Goal: Obtain resource: Download file/media

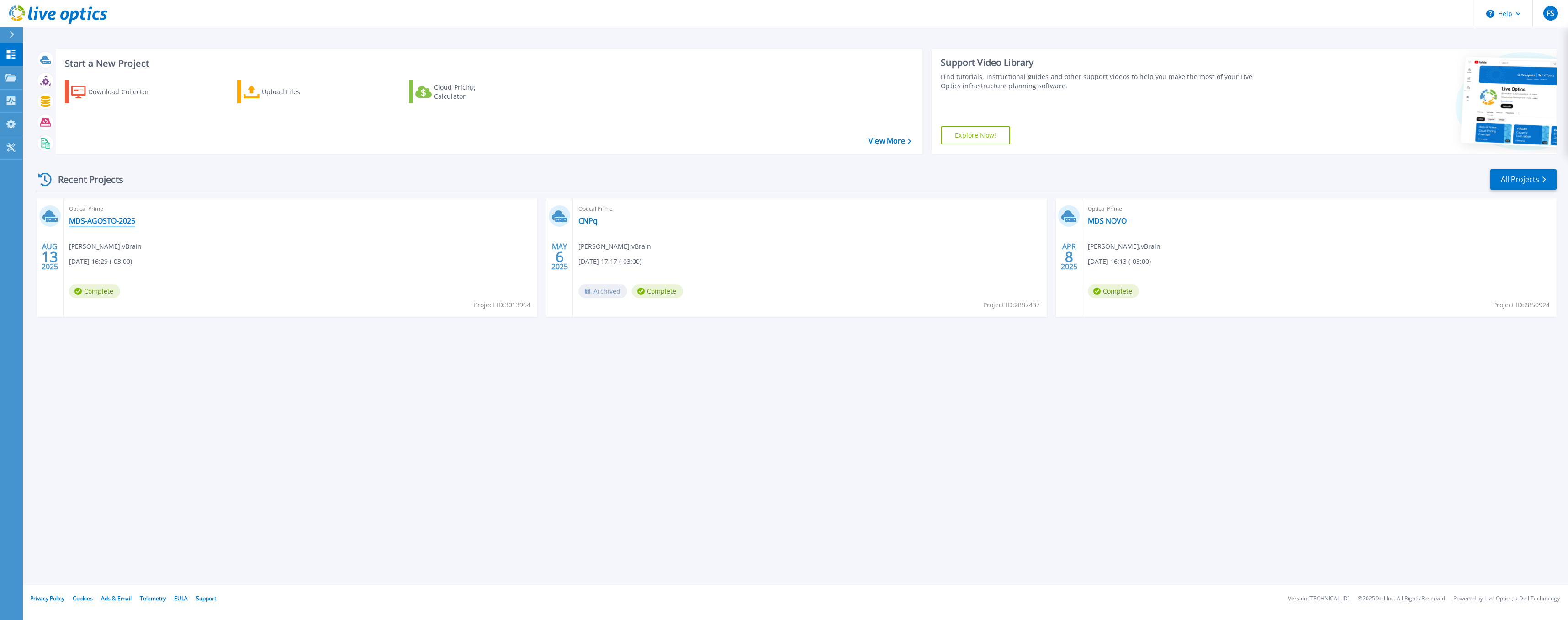
click at [111, 219] on link "MDS-AGOSTO-2025" at bounding box center [102, 220] width 66 height 9
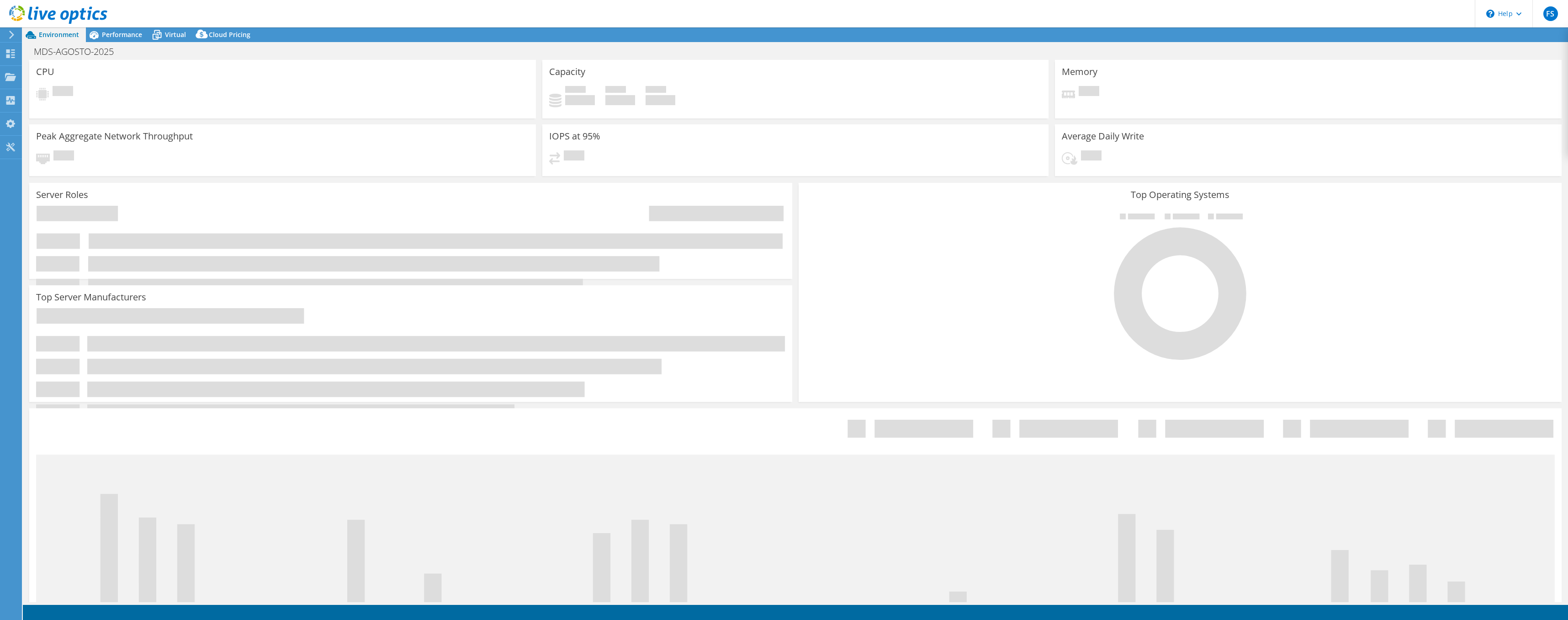
select select "USD"
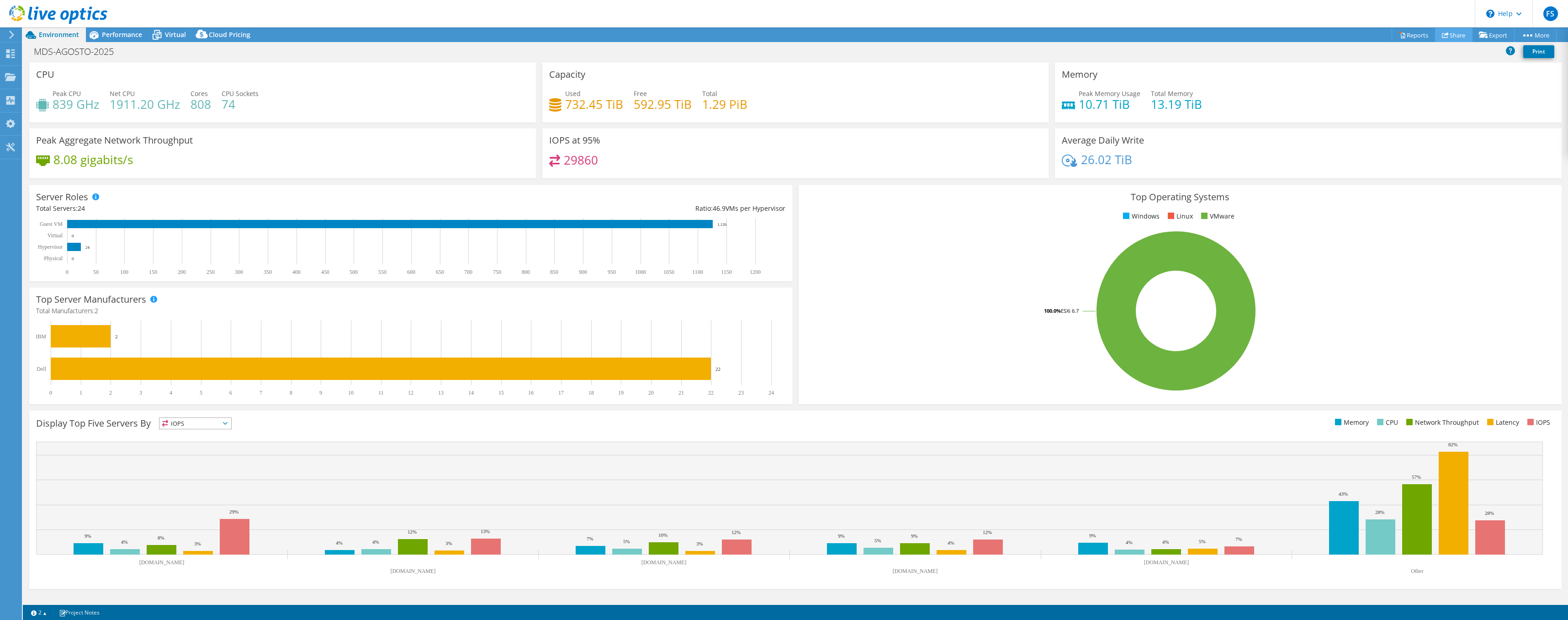
click at [1453, 36] on link "Share" at bounding box center [1454, 35] width 38 height 14
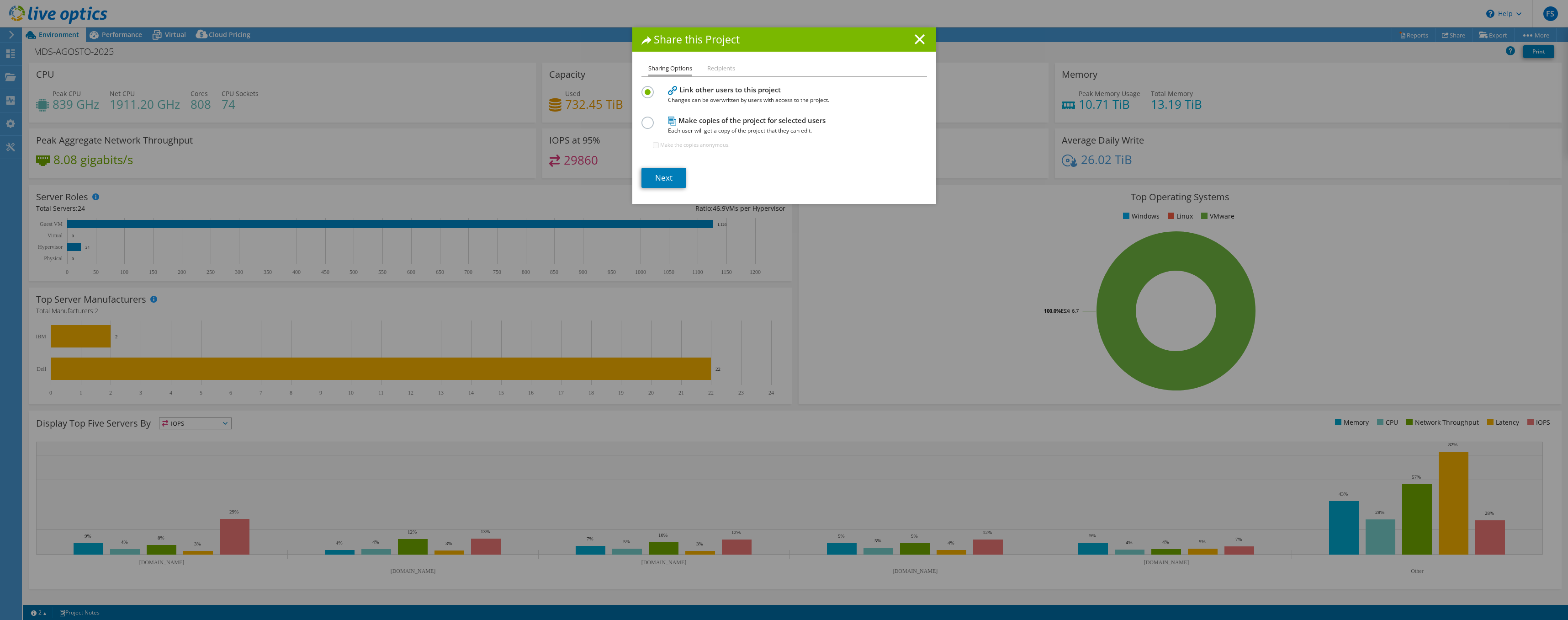
click at [922, 41] on h1 "Share this Project" at bounding box center [784, 40] width 285 height 11
click at [915, 42] on icon at bounding box center [920, 40] width 10 height 10
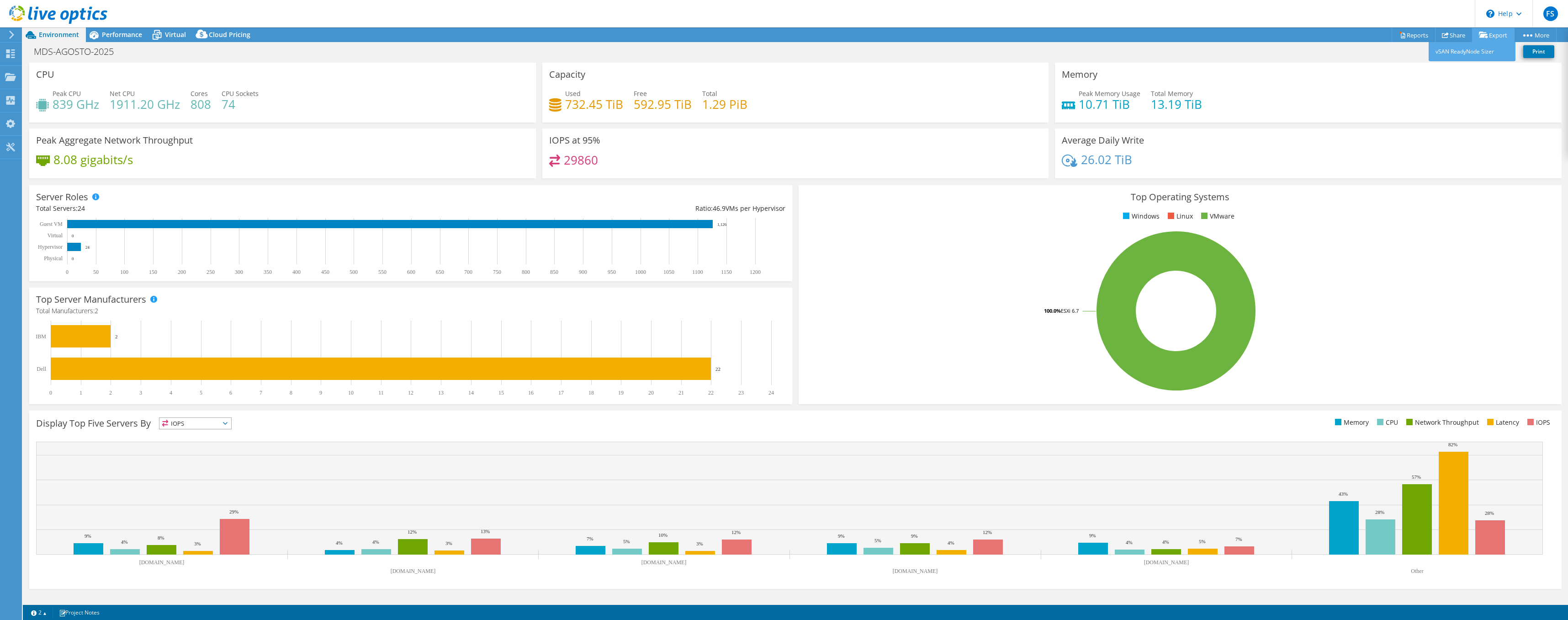
click at [1496, 36] on link "Export" at bounding box center [1493, 35] width 43 height 14
click at [1413, 39] on link "Reports" at bounding box center [1413, 35] width 44 height 14
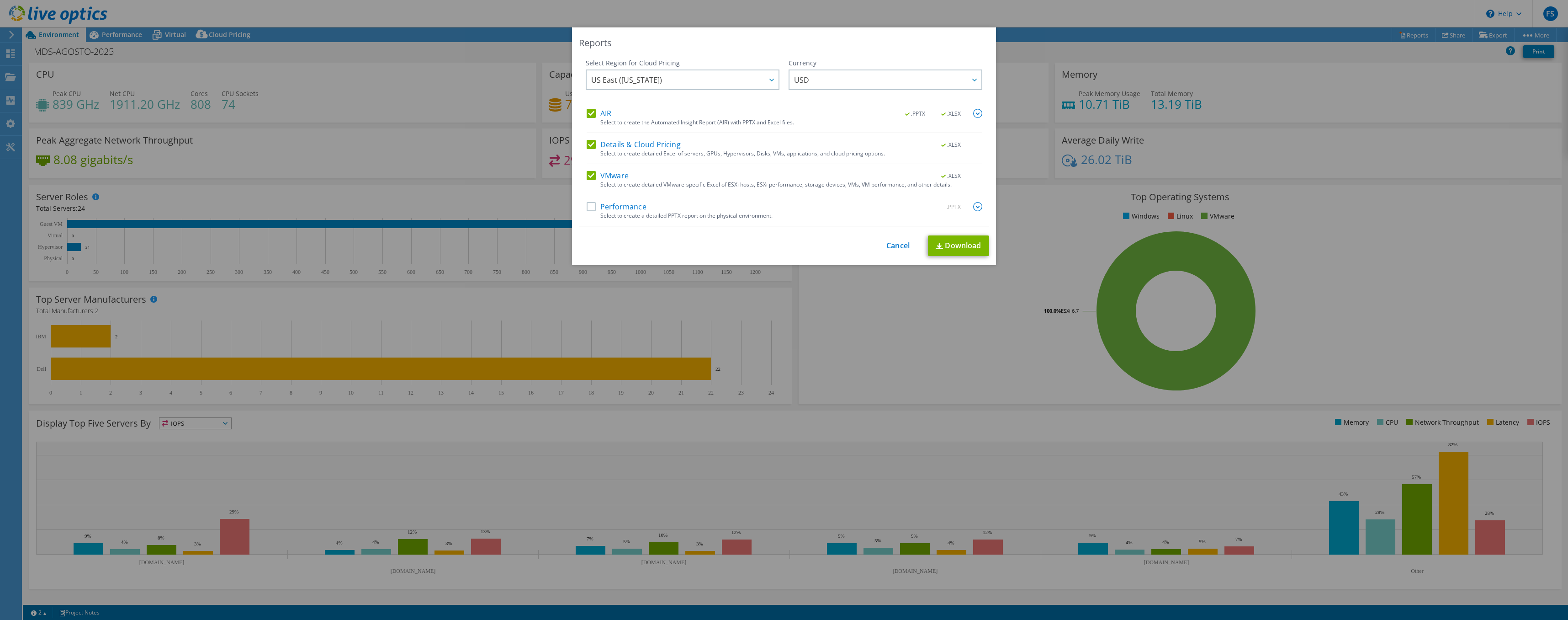
click at [590, 145] on label "Details & Cloud Pricing" at bounding box center [633, 144] width 94 height 9
click at [0, 0] on input "Details & Cloud Pricing" at bounding box center [0, 0] width 0 height 0
click at [587, 118] on div "AIR .PPTX .XLSX" at bounding box center [784, 114] width 396 height 11
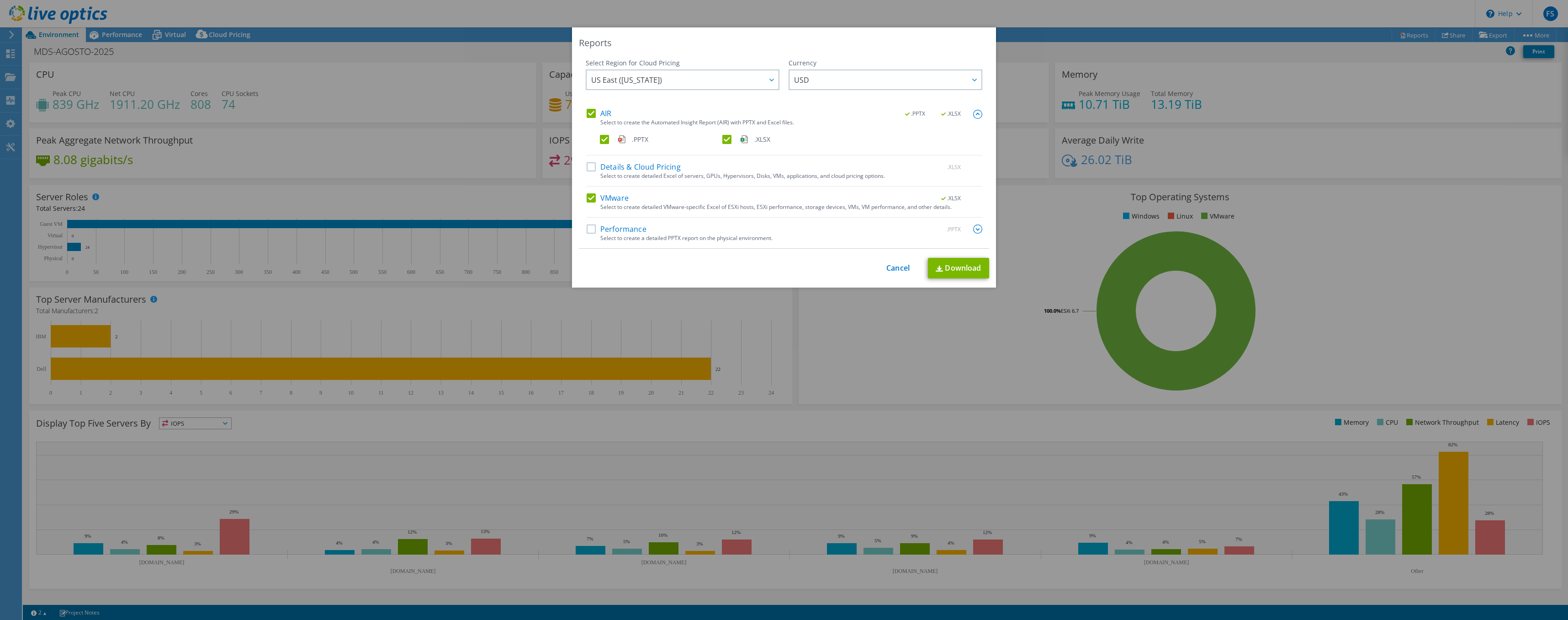
click at [589, 116] on label "AIR" at bounding box center [598, 113] width 25 height 9
click at [0, 0] on input "AIR" at bounding box center [0, 0] width 0 height 0
click at [586, 231] on label "Performance" at bounding box center [616, 229] width 59 height 9
click at [0, 0] on input "Performance" at bounding box center [0, 0] width 0 height 0
click at [977, 229] on img at bounding box center [978, 229] width 9 height 9
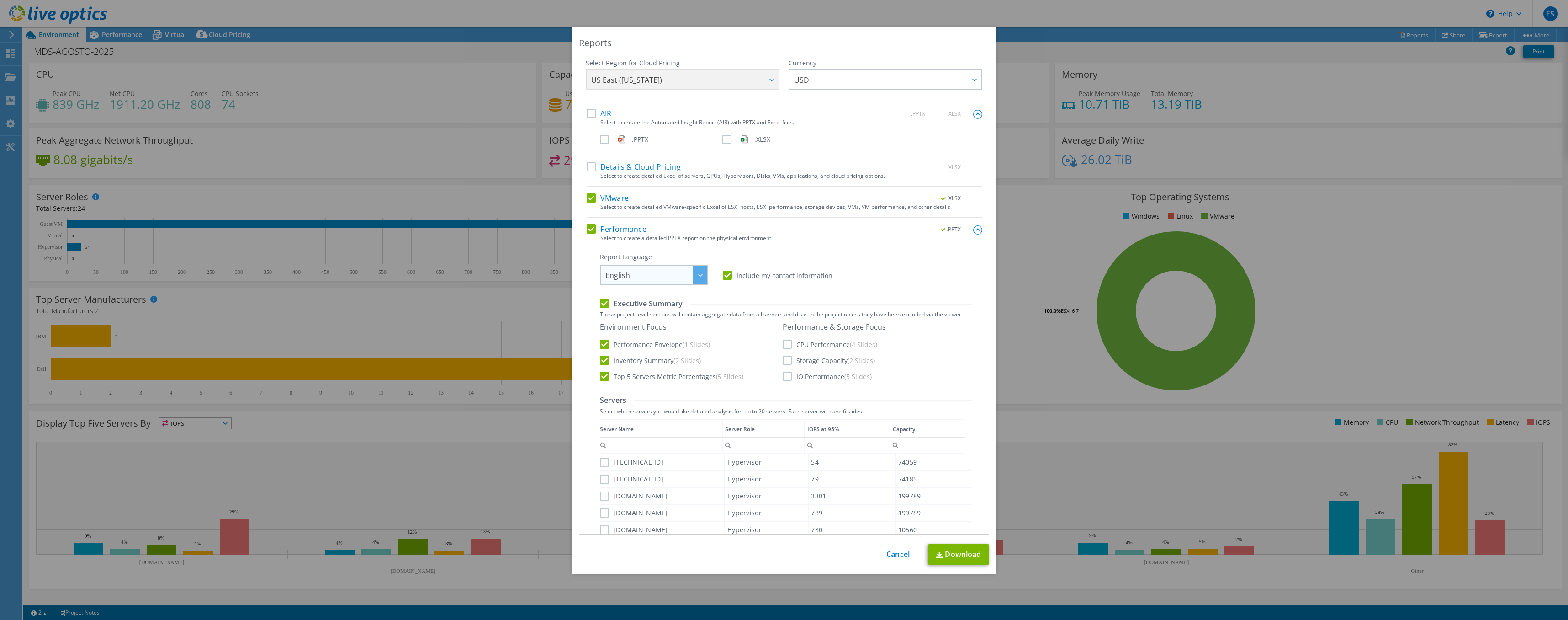
click at [692, 282] on div at bounding box center [699, 274] width 15 height 19
click at [723, 281] on div "Report Language English Deutsch Español Français Italiano Polski Português Русс…" at bounding box center [786, 268] width 372 height 33
click at [724, 279] on label "Include my contact information" at bounding box center [778, 274] width 110 height 9
click at [0, 0] on input "Include my contact information" at bounding box center [0, 0] width 0 height 0
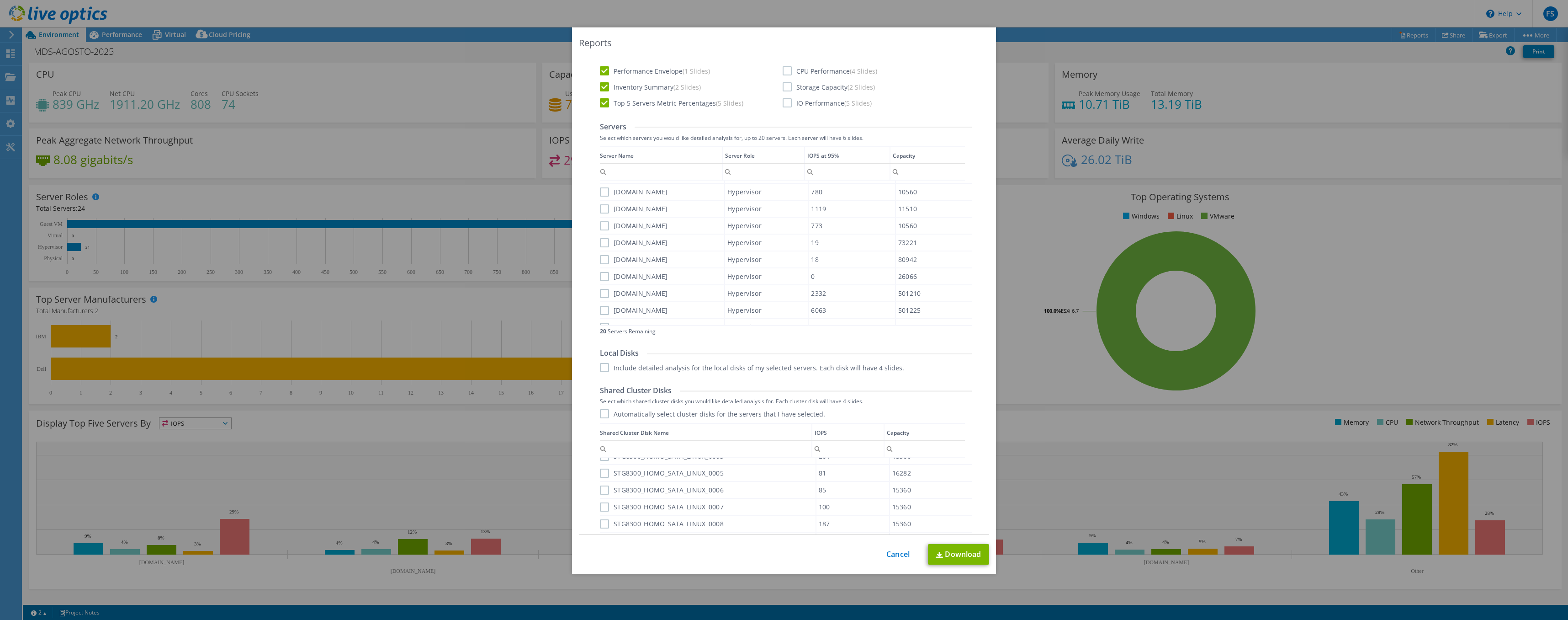
scroll to position [166, 0]
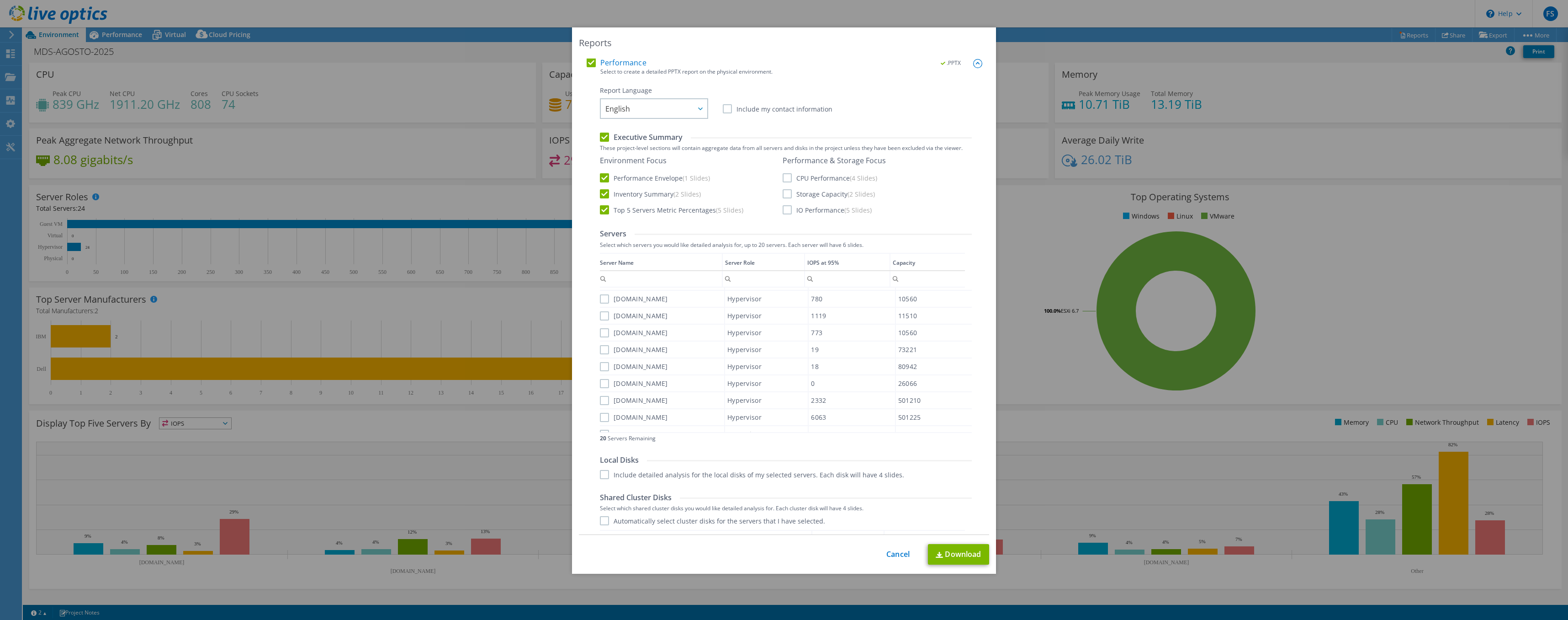
click at [785, 177] on label "CPU Performance (4 Slides)" at bounding box center [829, 177] width 94 height 9
click at [0, 0] on input "CPU Performance (4 Slides)" at bounding box center [0, 0] width 0 height 0
click at [785, 190] on label "Storage Capacity (2 Slides)" at bounding box center [828, 193] width 92 height 9
click at [0, 0] on input "Storage Capacity (2 Slides)" at bounding box center [0, 0] width 0 height 0
click at [784, 210] on label "IO Performance (5 Slides)" at bounding box center [827, 209] width 89 height 9
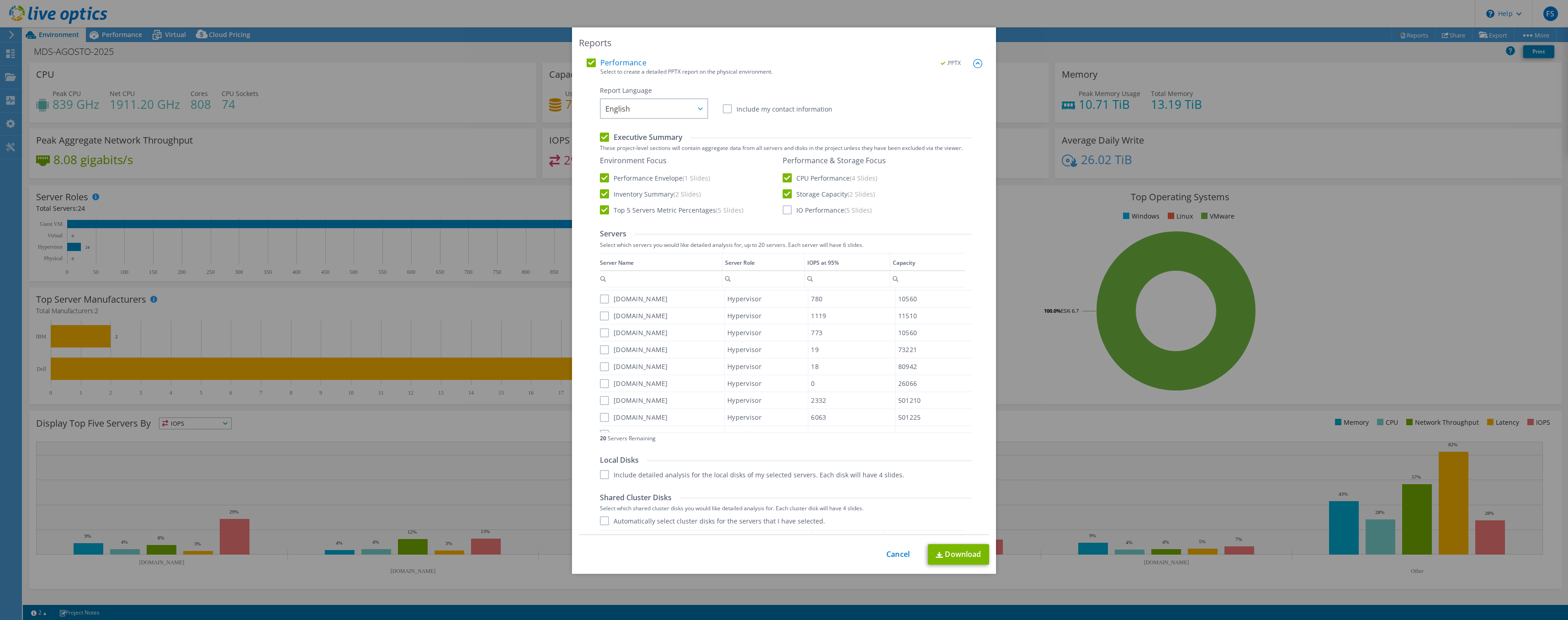
click at [0, 0] on input "IO Performance (5 Slides)" at bounding box center [0, 0] width 0 height 0
click at [962, 554] on link "Download" at bounding box center [959, 554] width 61 height 21
